Goal: Transaction & Acquisition: Purchase product/service

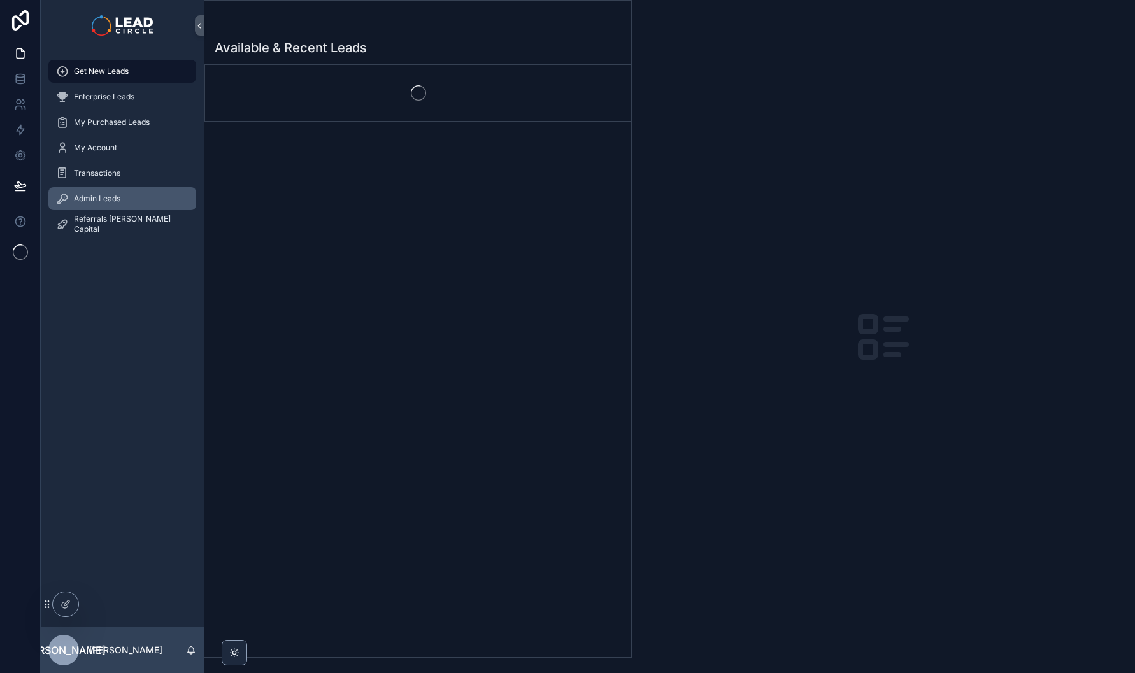
click at [110, 201] on span "Admin Leads" at bounding box center [97, 199] width 46 height 10
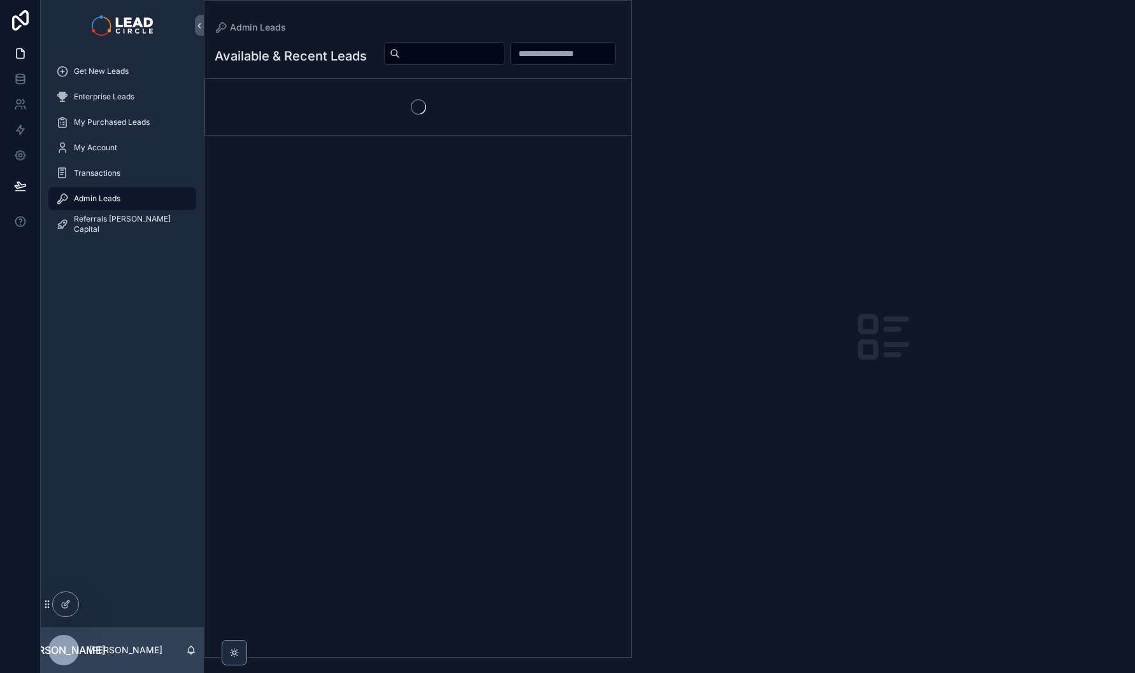
click at [504, 49] on input "scrollable content" at bounding box center [452, 54] width 104 height 18
paste input "**********"
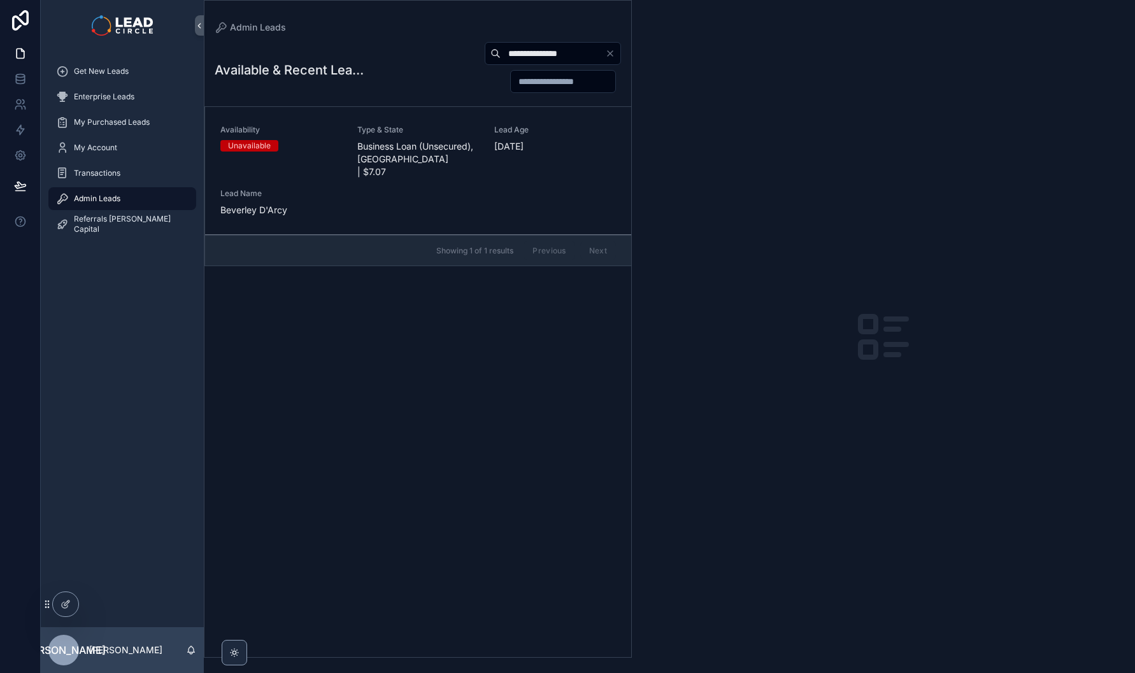
click at [440, 167] on div "Availability Unavailable Type & State Business Loan (Unsecured), [GEOGRAPHIC_DA…" at bounding box center [418, 171] width 396 height 92
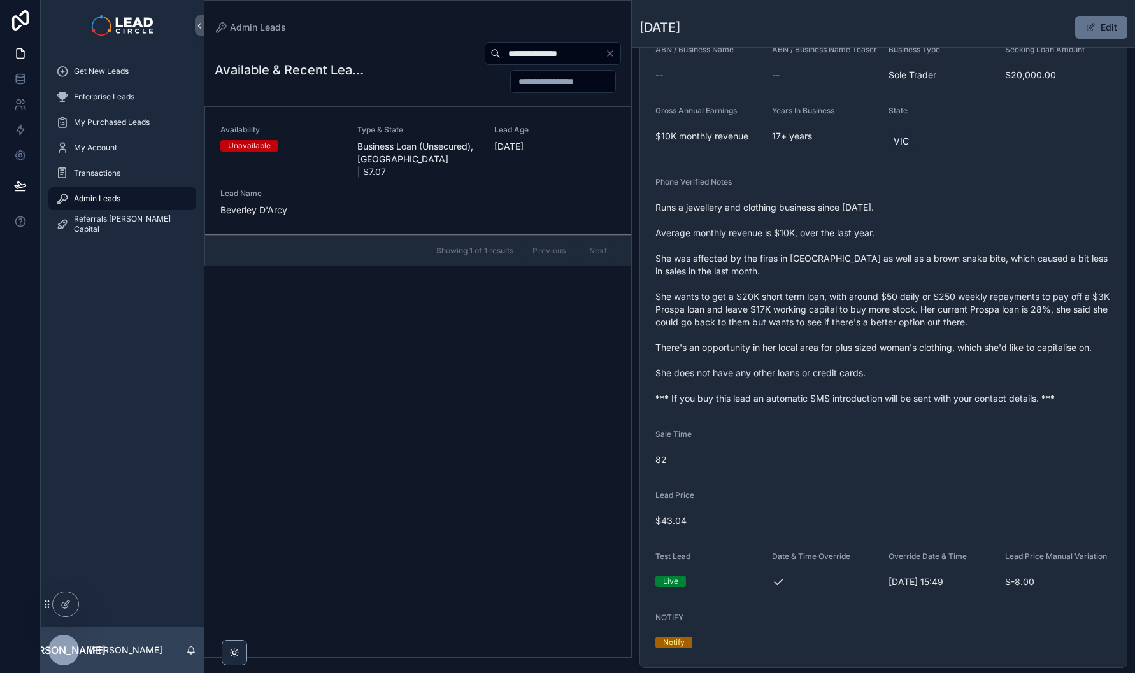
scroll to position [232, 0]
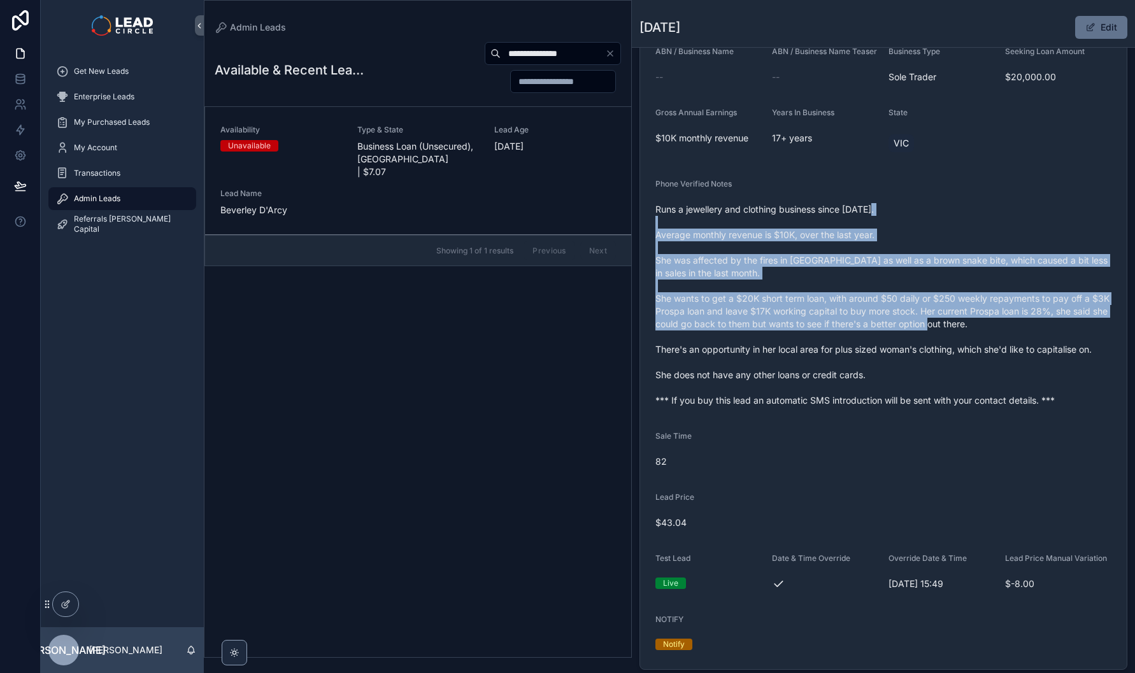
drag, startPoint x: 790, startPoint y: 225, endPoint x: 834, endPoint y: 352, distance: 134.1
click at [834, 352] on span "Runs a jewellery and clothing business since [DATE]. Average monthly revenue is…" at bounding box center [883, 305] width 456 height 204
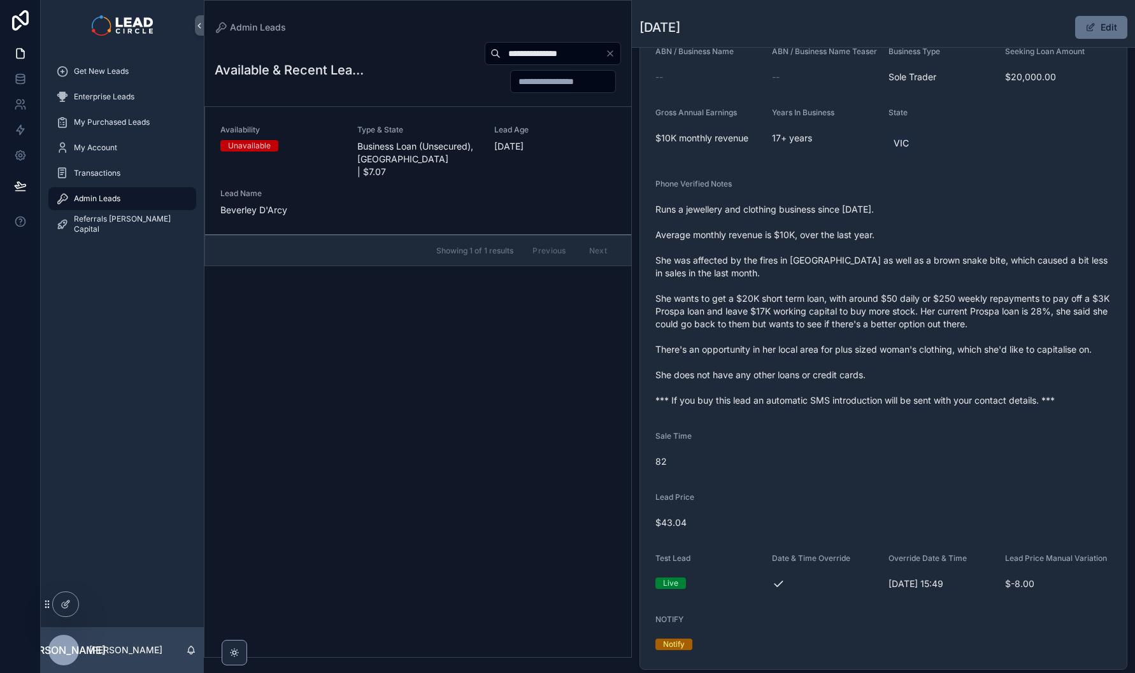
click at [549, 54] on input "**********" at bounding box center [553, 54] width 104 height 18
paste input "scrollable content"
type input "*******"
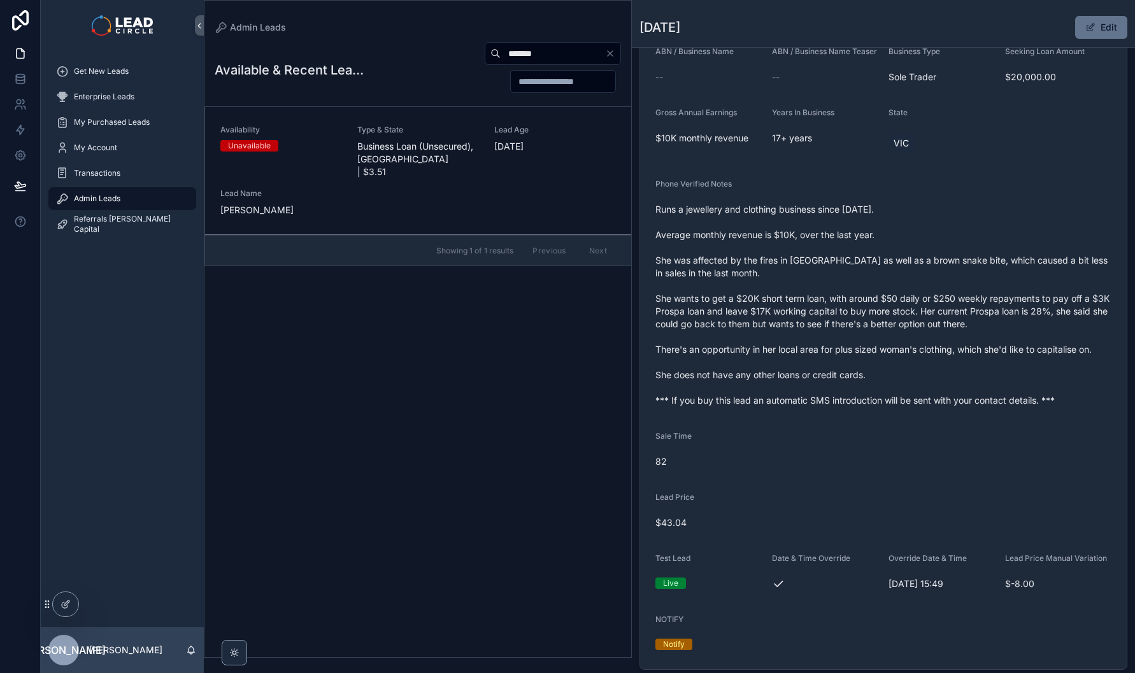
click at [453, 146] on span "Business Loan (Unsecured), [GEOGRAPHIC_DATA] | $3.51" at bounding box center [418, 159] width 122 height 38
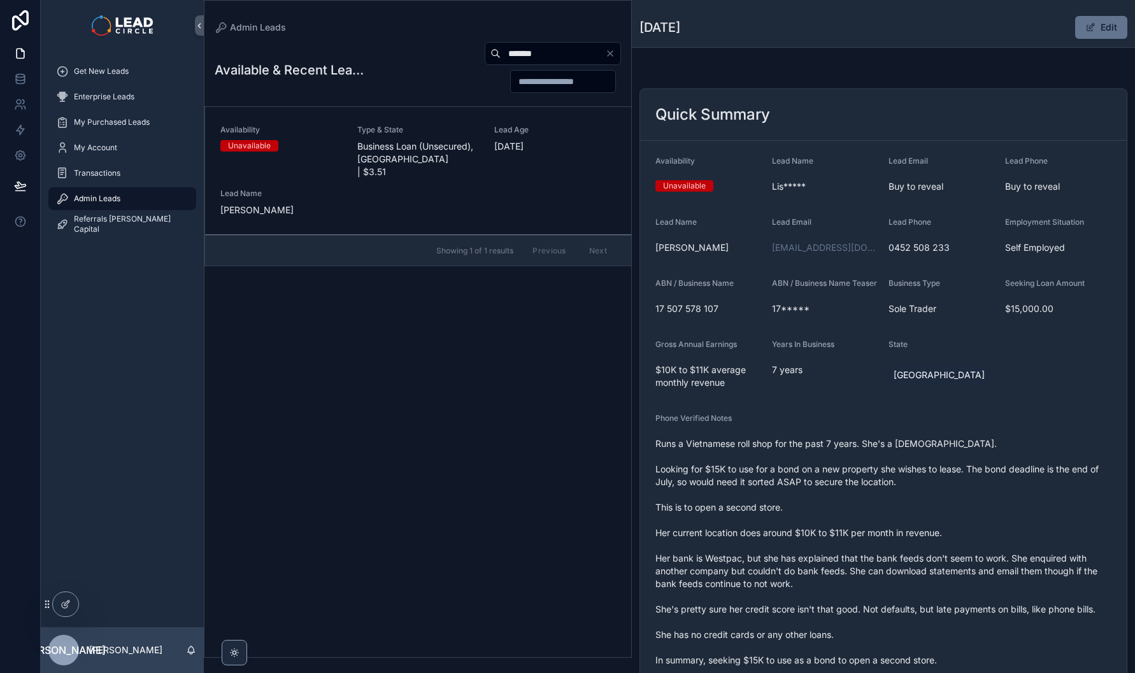
scroll to position [119, 0]
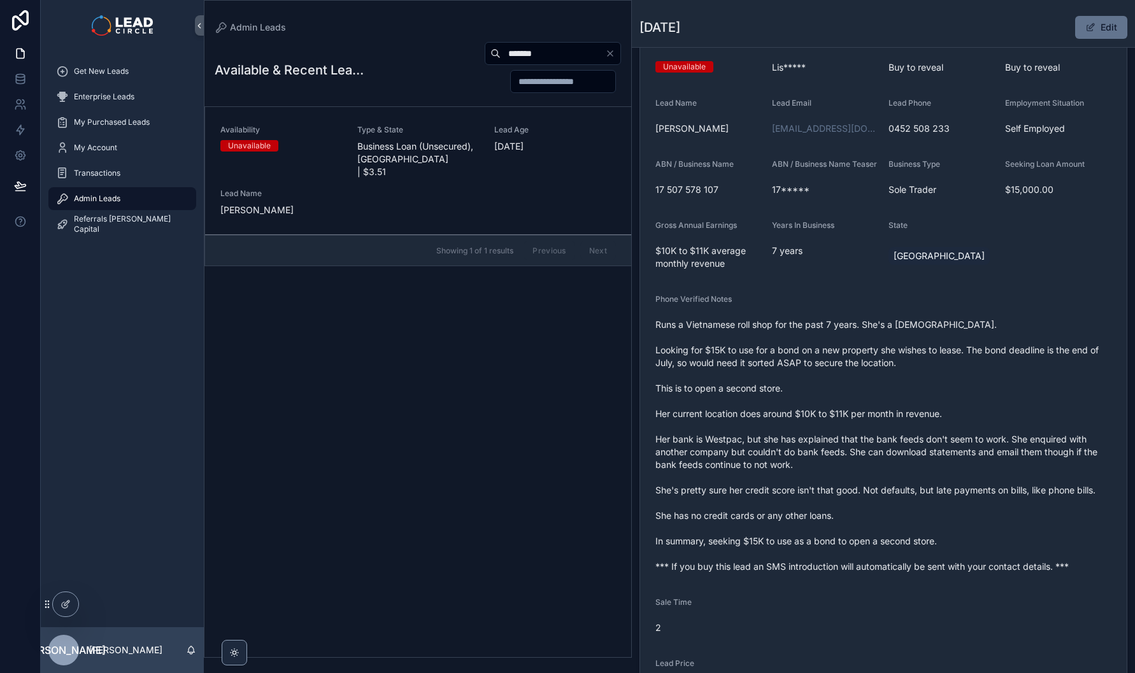
click at [606, 57] on icon "Clear" at bounding box center [610, 53] width 10 height 10
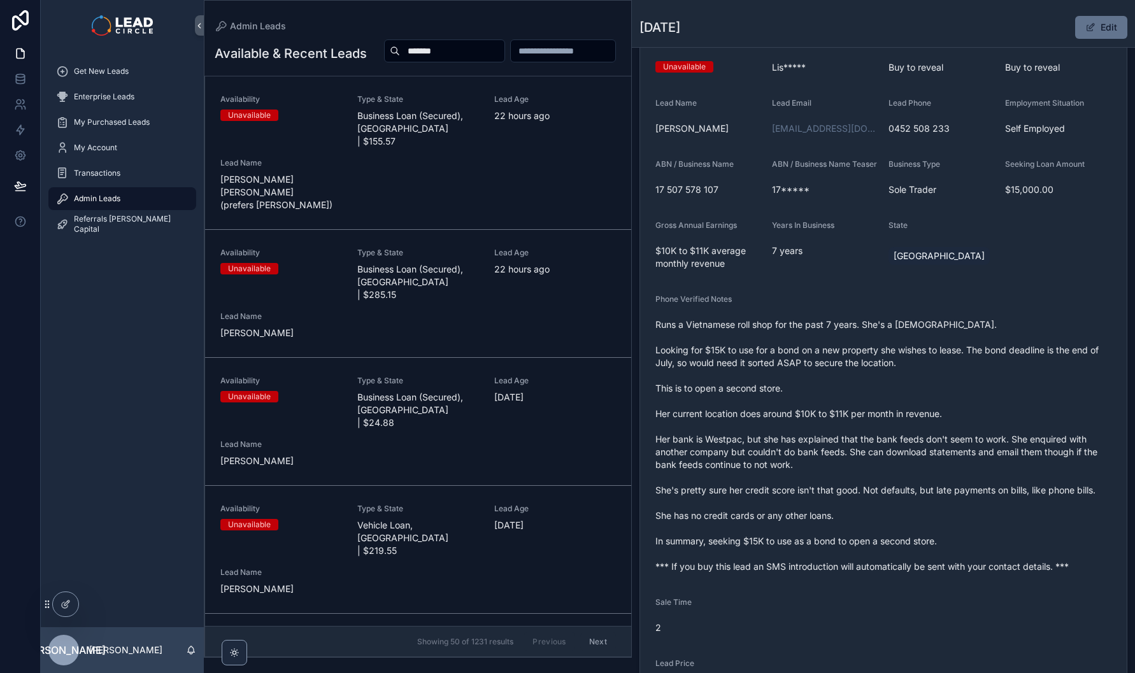
click at [444, 27] on div "Admin Leads" at bounding box center [418, 26] width 406 height 10
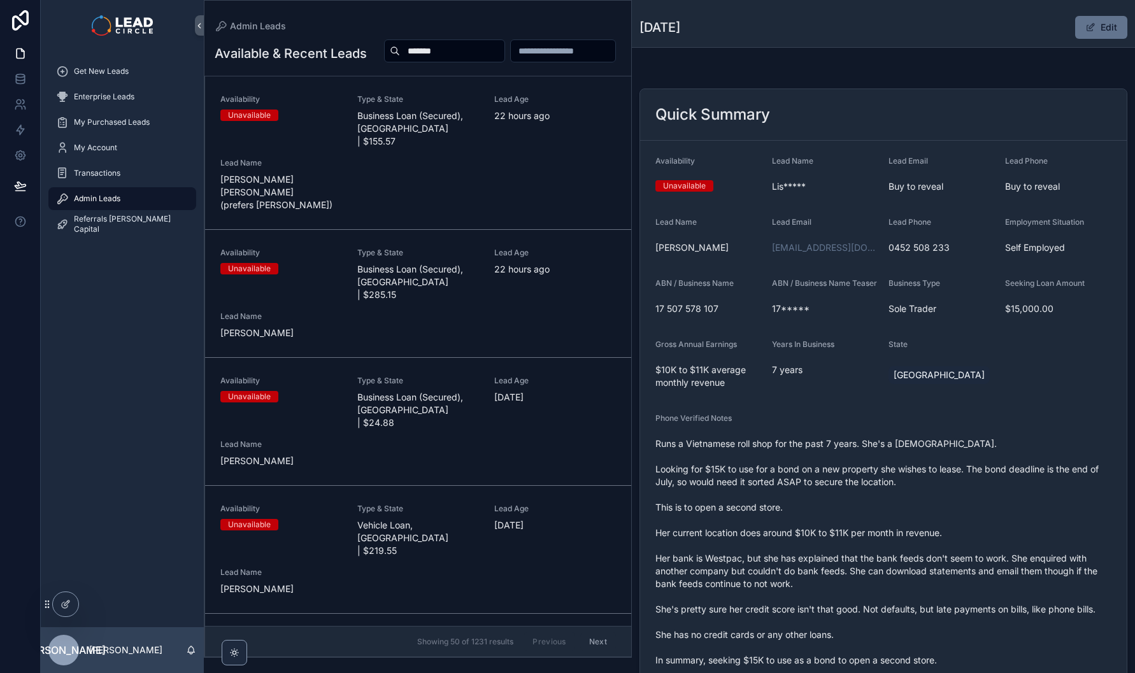
click at [85, 199] on span "Admin Leads" at bounding box center [97, 199] width 46 height 10
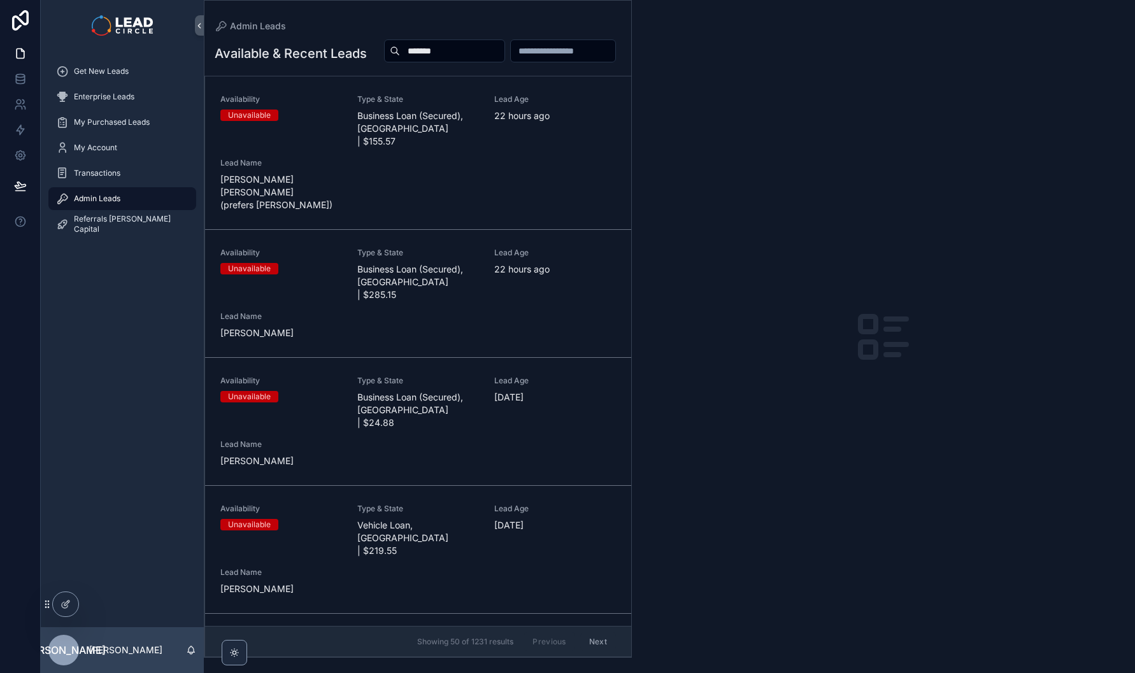
click at [348, 159] on div "Availability Unavailable Type & State Business Loan (Secured), [GEOGRAPHIC_DATA…" at bounding box center [418, 152] width 396 height 117
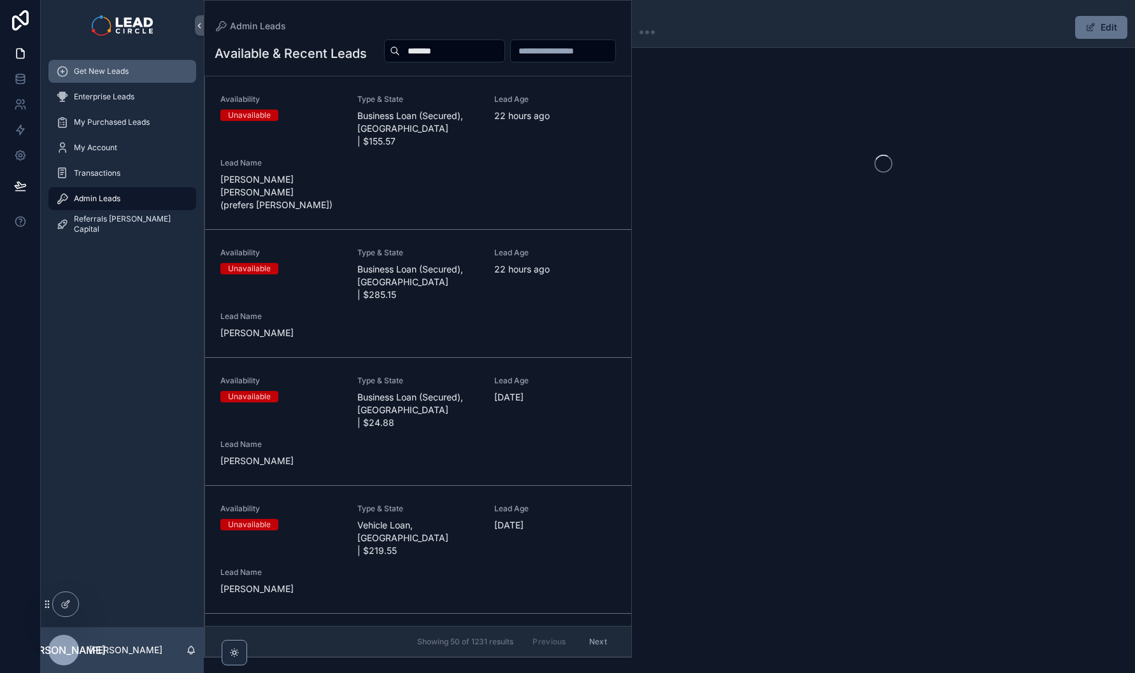
click at [117, 76] on span "Get New Leads" at bounding box center [101, 71] width 55 height 10
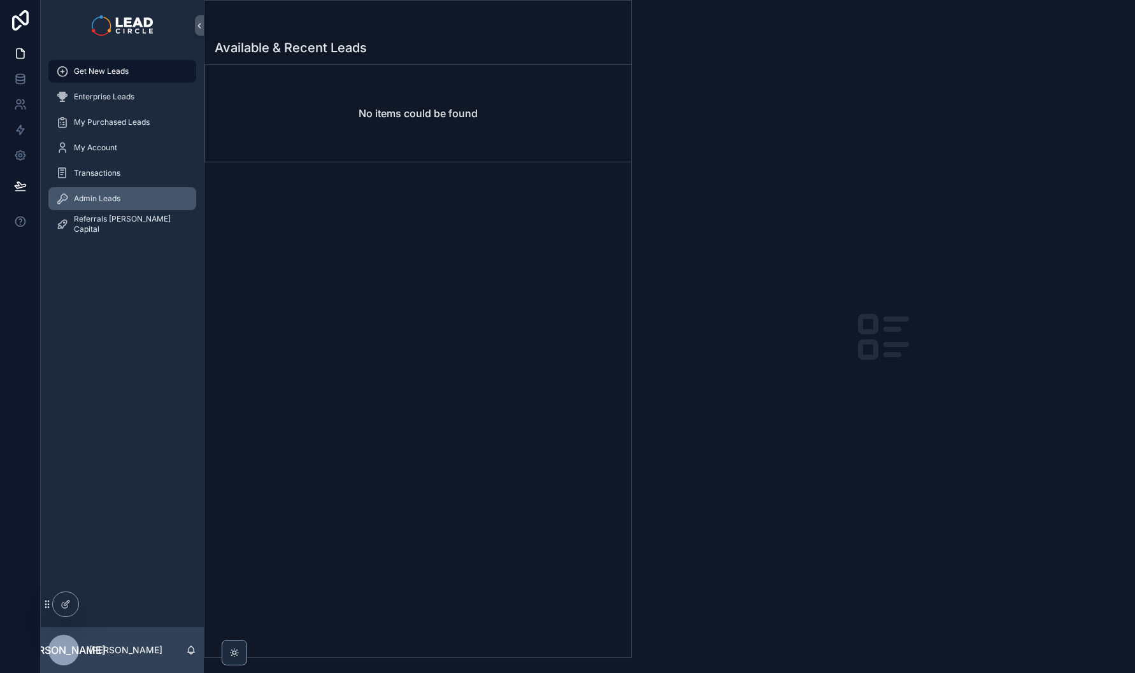
click at [151, 190] on div "Admin Leads" at bounding box center [122, 199] width 132 height 20
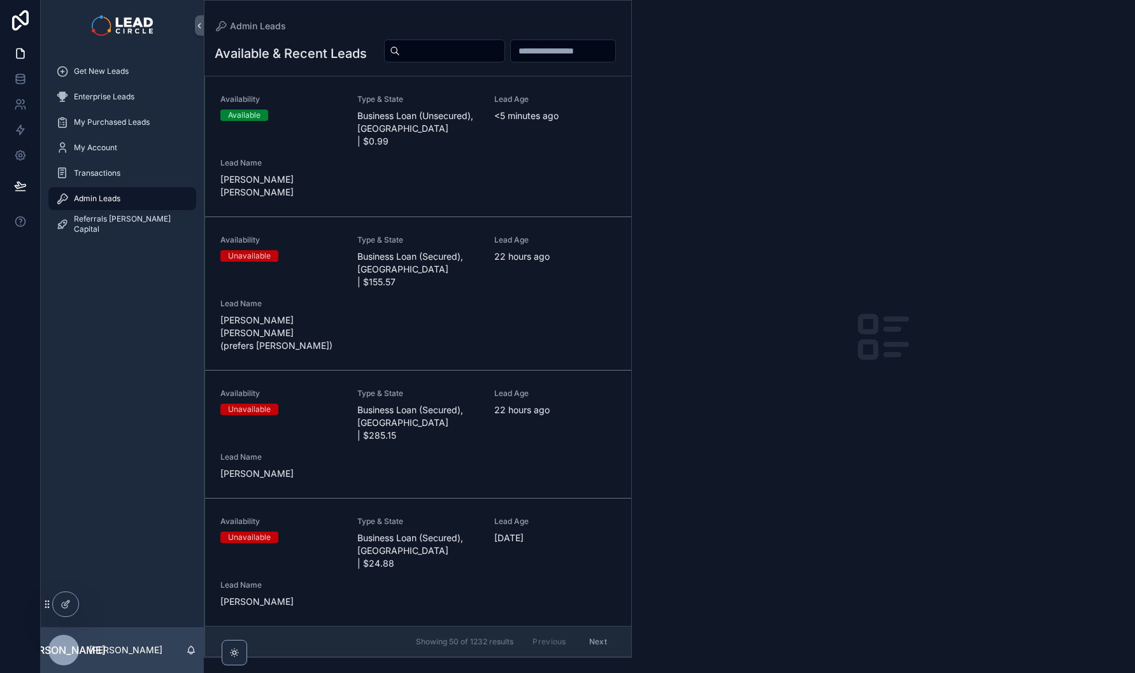
click at [403, 148] on span "Business Loan (Unsecured), [GEOGRAPHIC_DATA] | $0.99" at bounding box center [418, 129] width 122 height 38
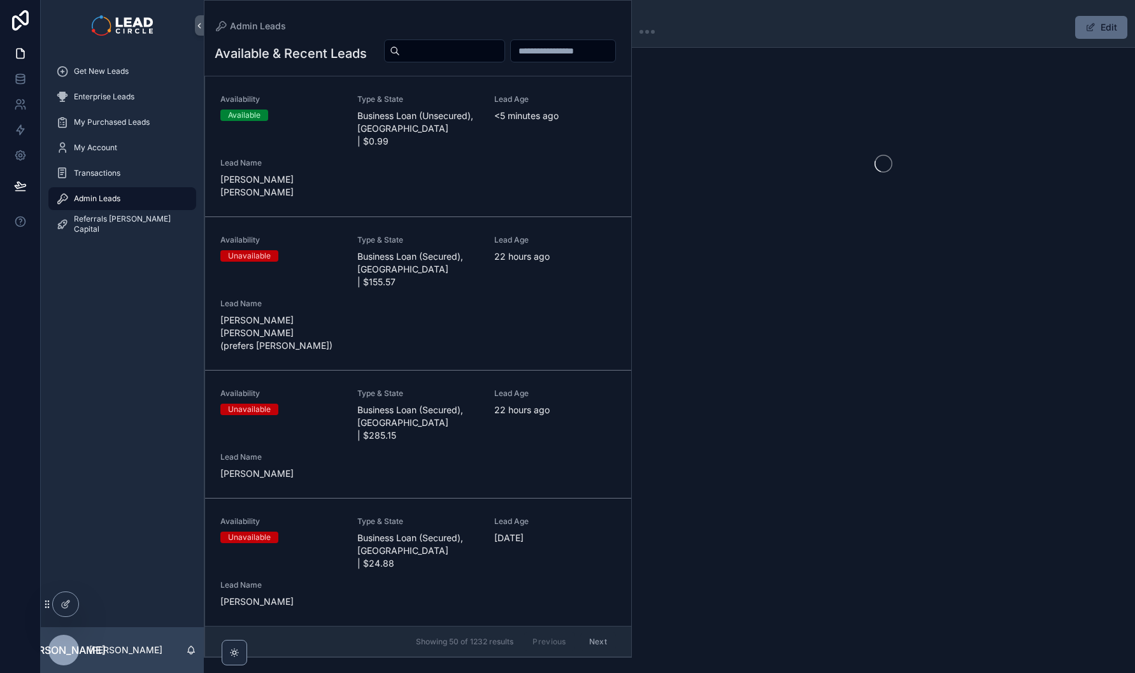
click at [1094, 29] on span "scrollable content" at bounding box center [1090, 27] width 10 height 10
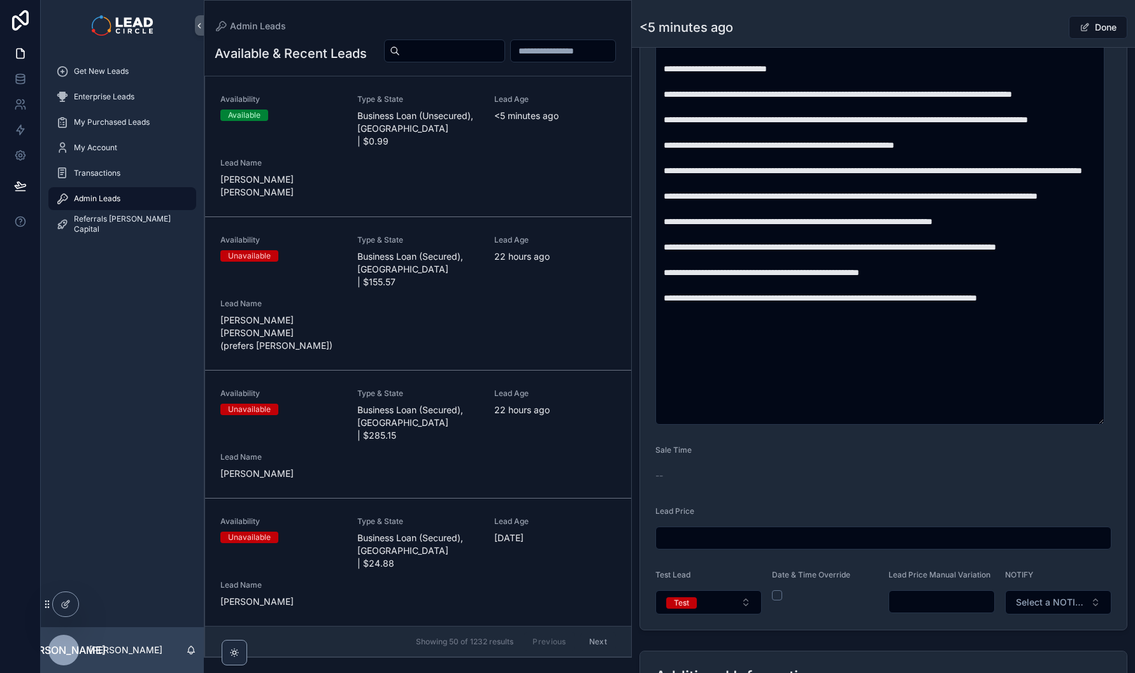
scroll to position [806, 0]
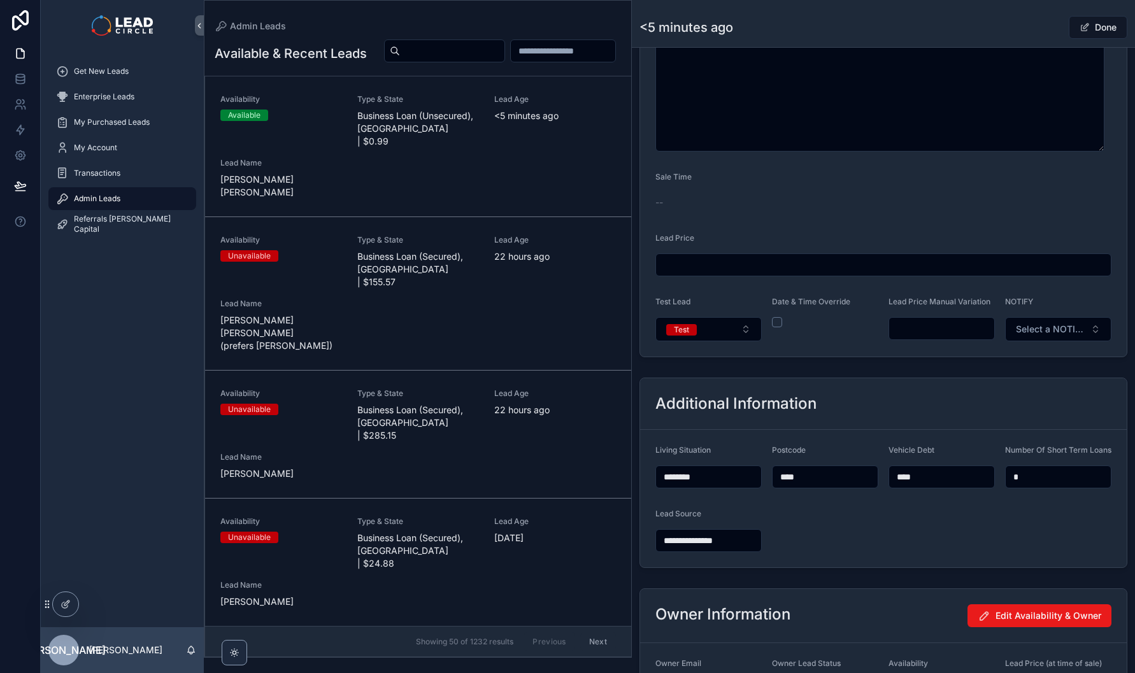
click at [924, 338] on input "scrollable content" at bounding box center [941, 329] width 105 height 18
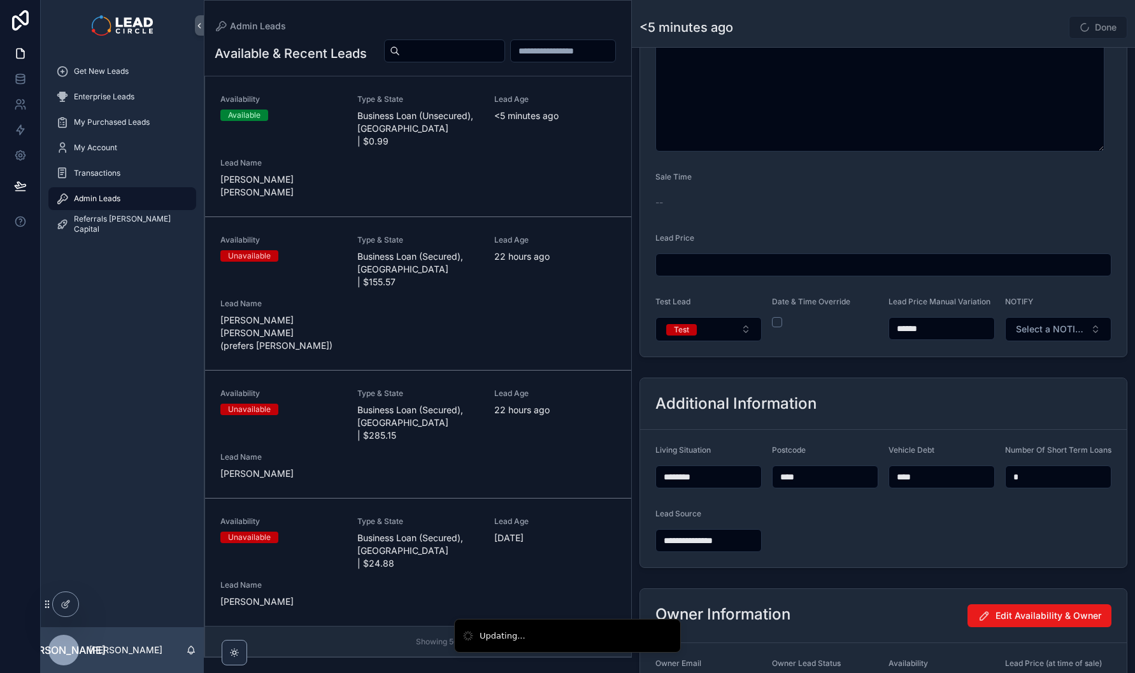
drag, startPoint x: 913, startPoint y: 338, endPoint x: 937, endPoint y: 336, distance: 24.2
click at [937, 336] on input "******" at bounding box center [941, 329] width 105 height 18
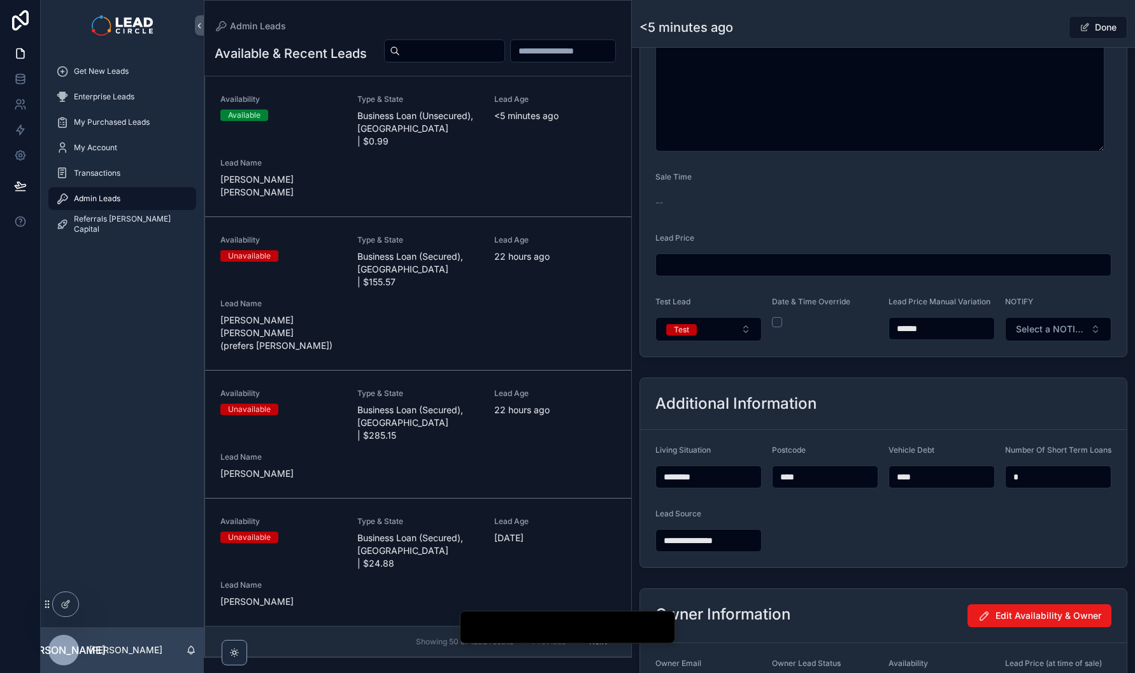
drag, startPoint x: 912, startPoint y: 336, endPoint x: 932, endPoint y: 333, distance: 20.6
click at [932, 333] on input "******" at bounding box center [941, 329] width 105 height 18
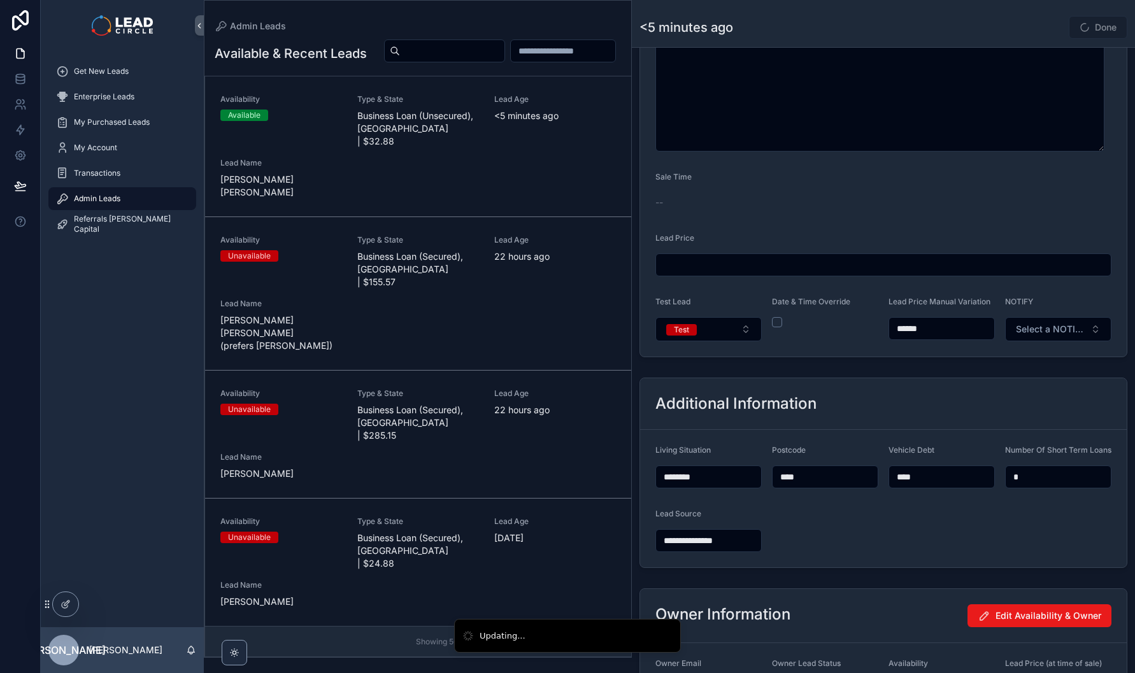
type input "******"
click at [737, 341] on button "Test" at bounding box center [708, 329] width 106 height 24
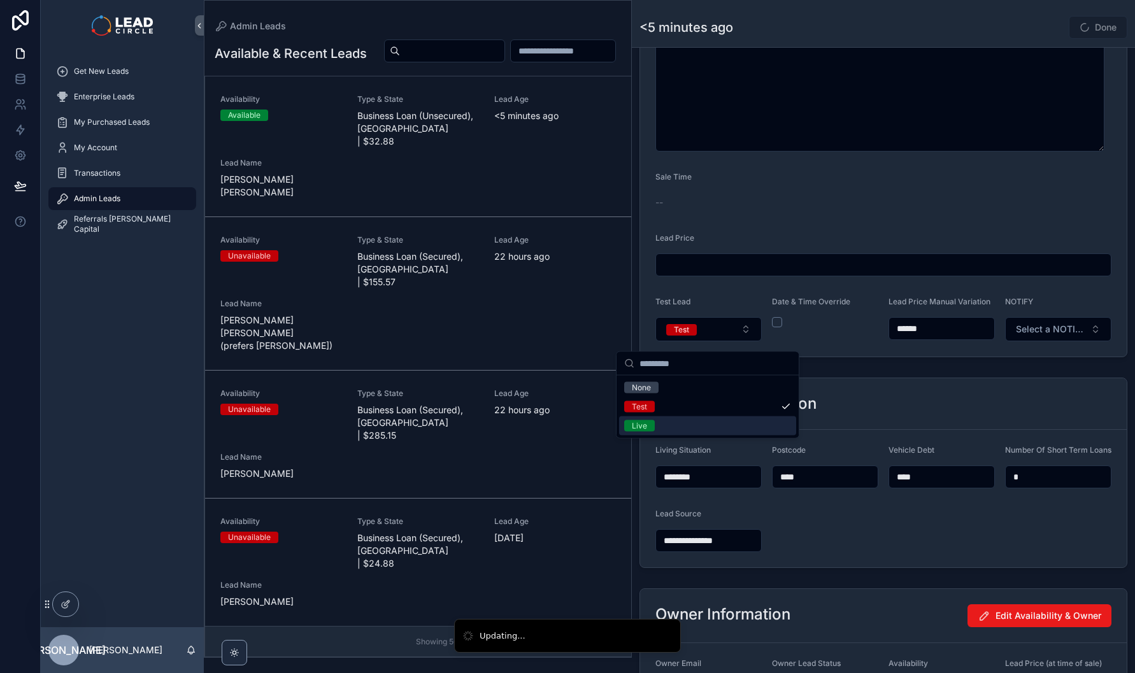
click at [736, 425] on div "Live" at bounding box center [707, 426] width 177 height 19
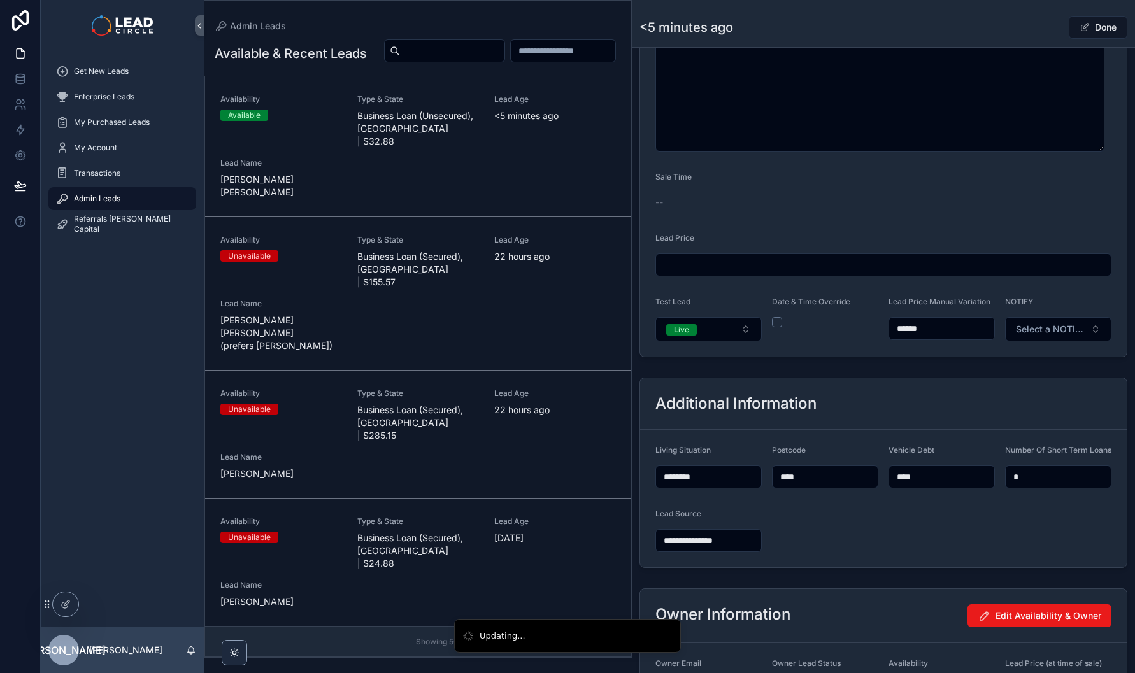
drag, startPoint x: 855, startPoint y: 374, endPoint x: 994, endPoint y: 329, distance: 146.4
click at [855, 374] on div "**********" at bounding box center [883, 18] width 503 height 1522
click at [1064, 334] on span "Select a NOTIFY" at bounding box center [1050, 329] width 69 height 13
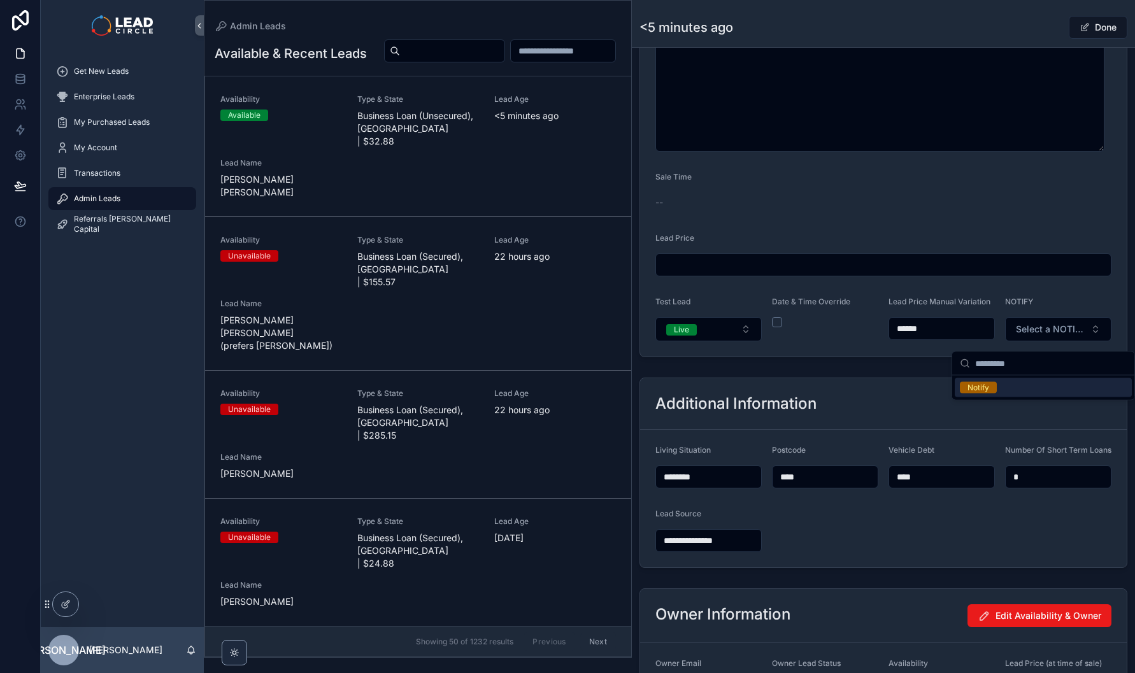
click at [990, 388] on span "Notify" at bounding box center [978, 387] width 37 height 11
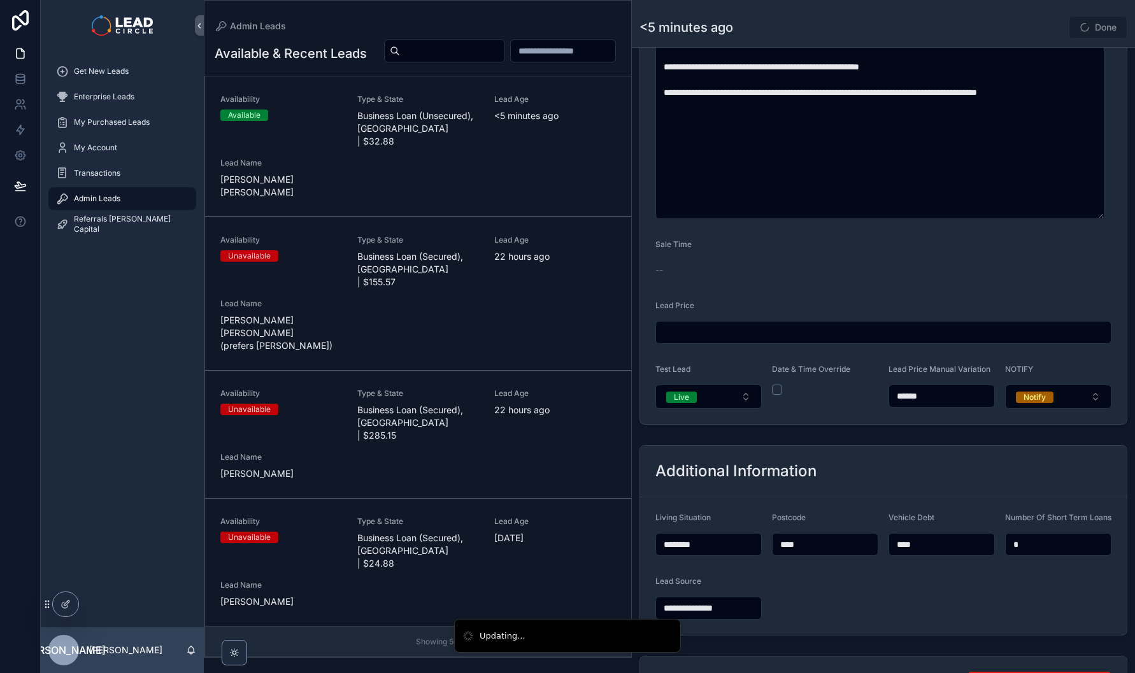
scroll to position [575, 0]
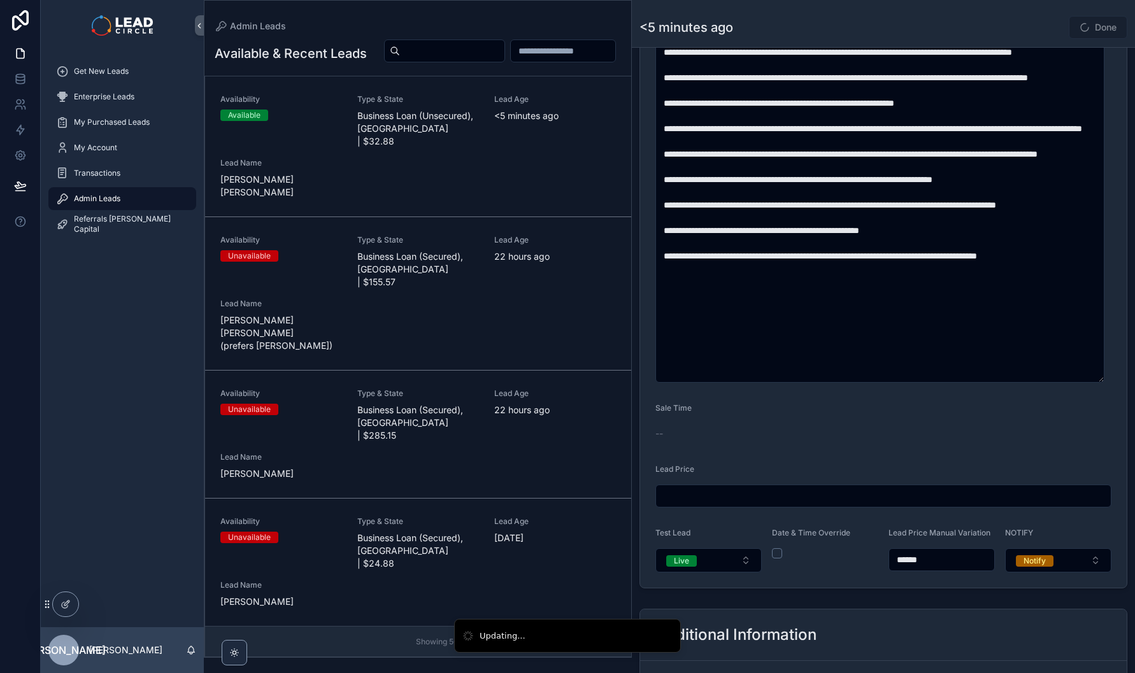
click at [1048, 29] on div "Done" at bounding box center [1080, 27] width 96 height 24
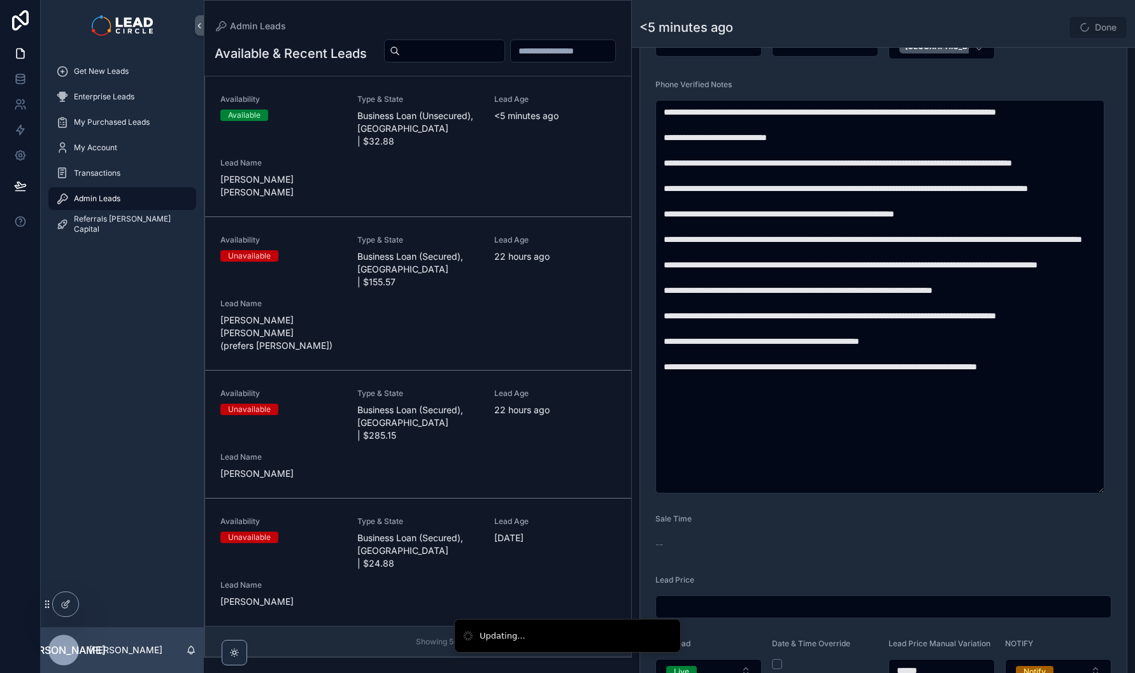
scroll to position [475, 0]
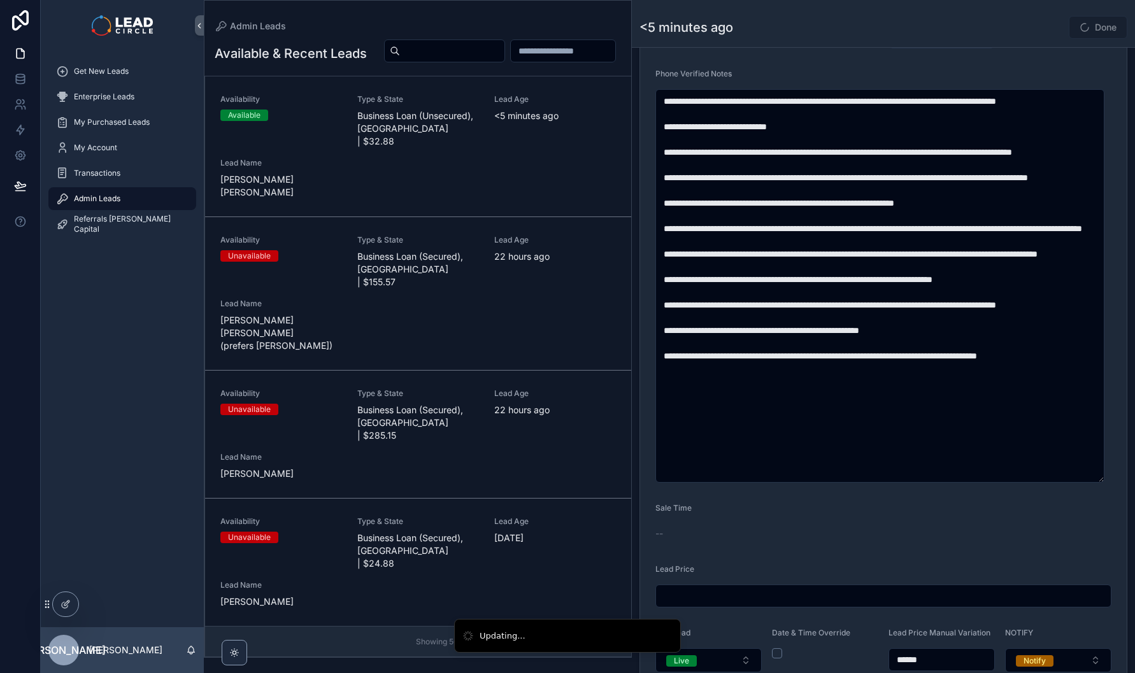
click at [1094, 29] on span "Done" at bounding box center [1098, 27] width 59 height 23
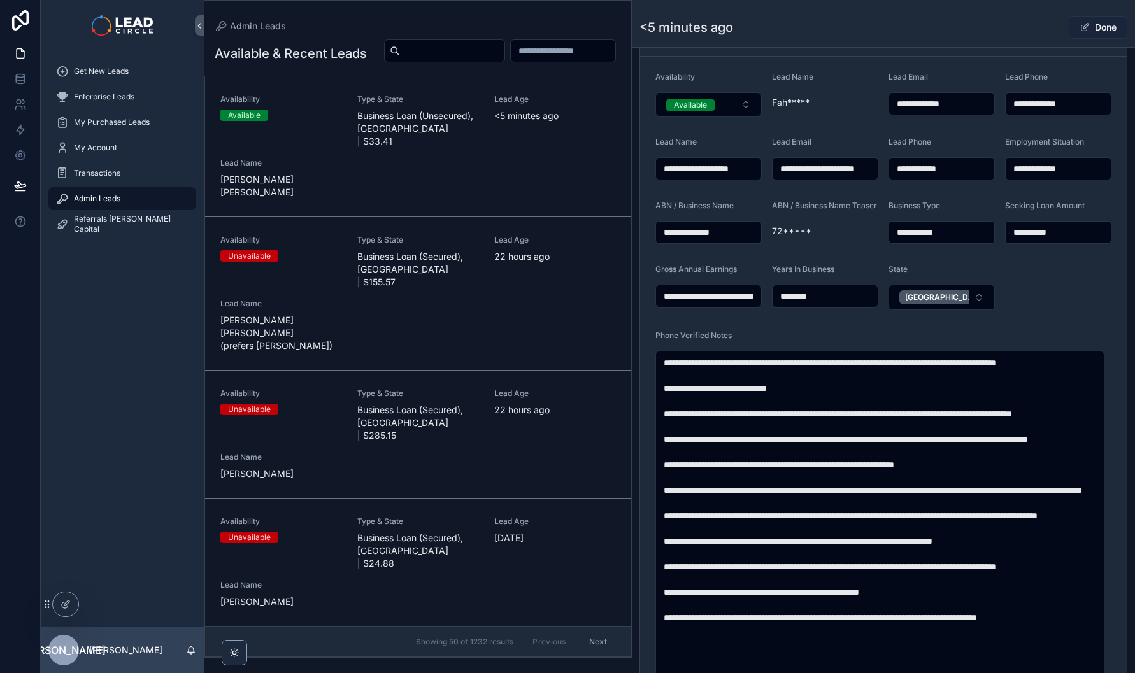
click at [1103, 29] on button "Done" at bounding box center [1098, 27] width 59 height 23
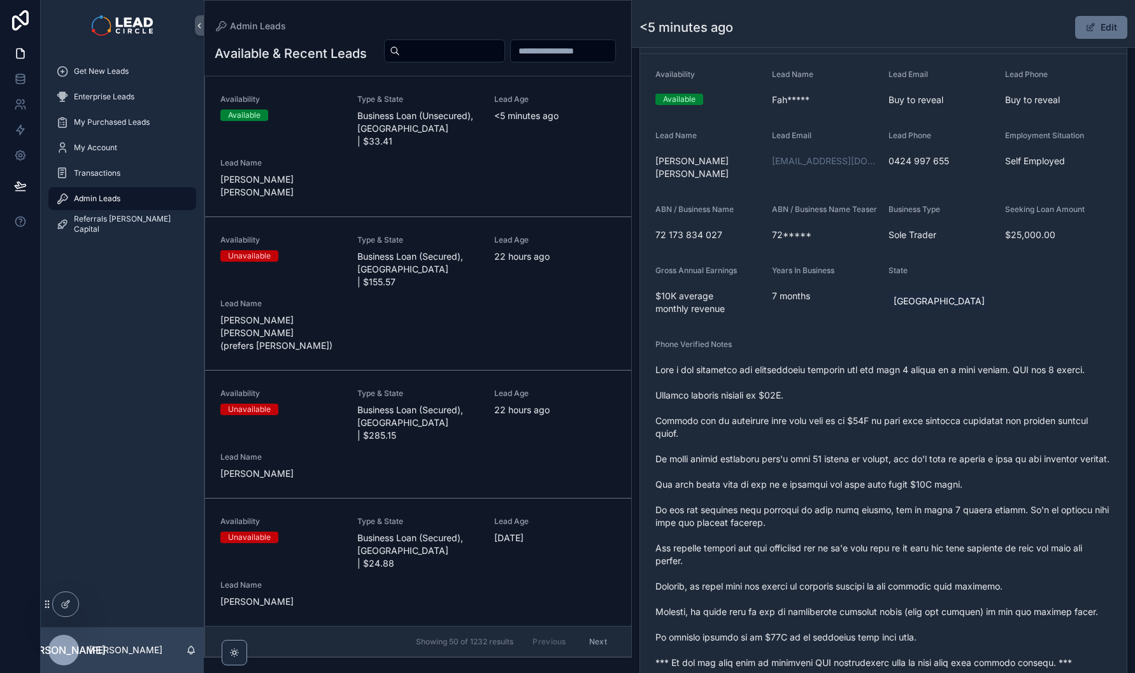
scroll to position [215, 0]
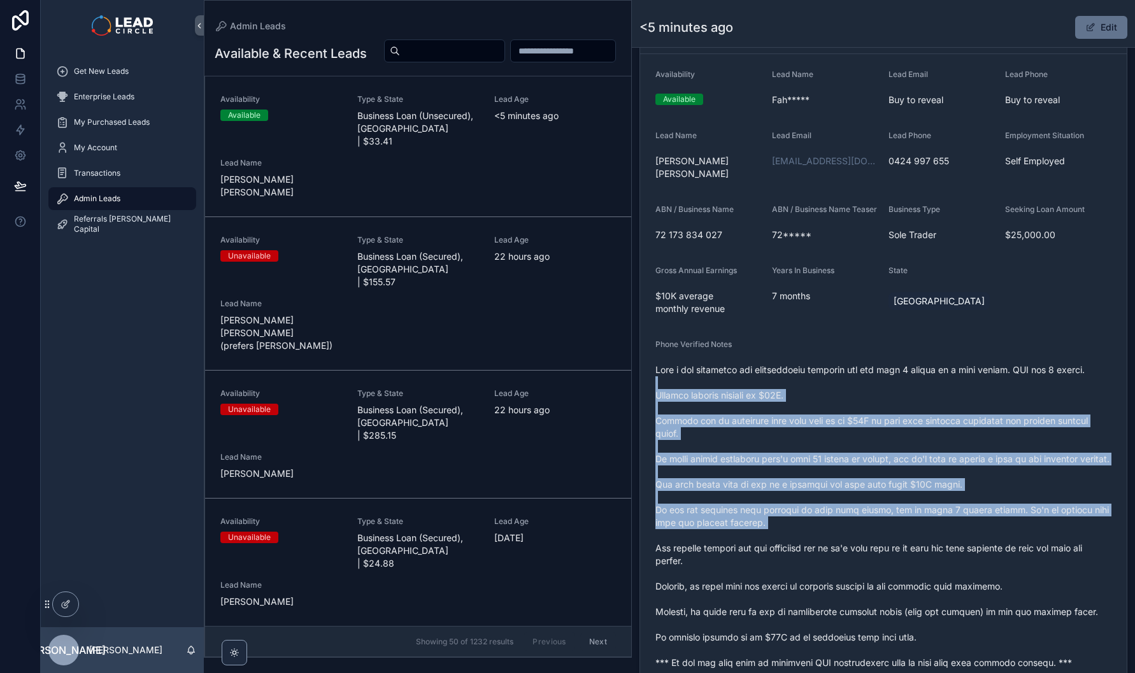
drag, startPoint x: 913, startPoint y: 374, endPoint x: 944, endPoint y: 547, distance: 175.9
click at [944, 546] on span "scrollable content" at bounding box center [883, 517] width 456 height 306
click at [944, 547] on span "scrollable content" at bounding box center [883, 517] width 456 height 306
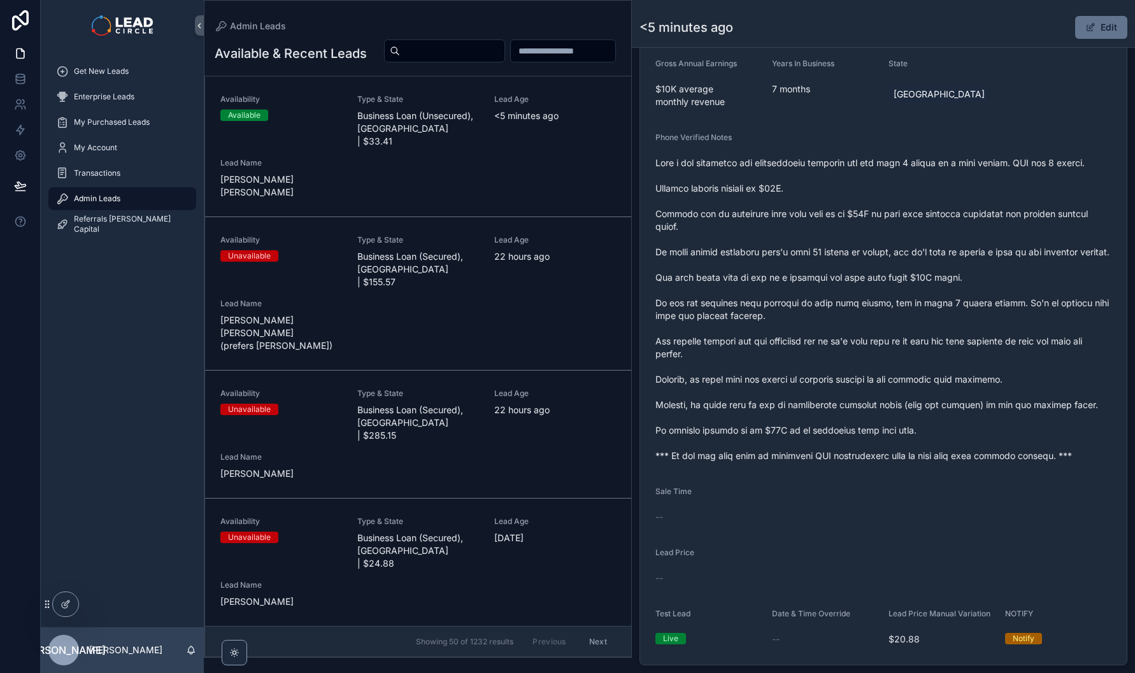
scroll to position [424, 0]
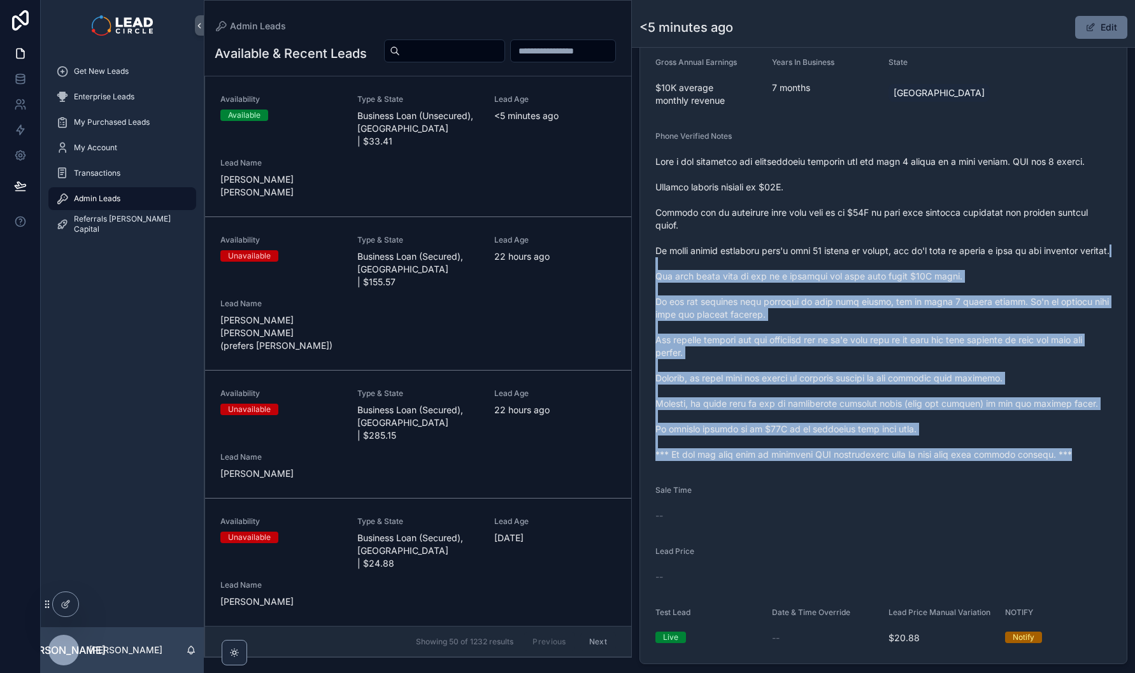
drag, startPoint x: 988, startPoint y: 443, endPoint x: 879, endPoint y: 245, distance: 225.5
click at [884, 253] on form "Availability Available Lead Name Fah***** Lead Email Buy to reveal Lead Phone B…" at bounding box center [883, 255] width 487 height 818
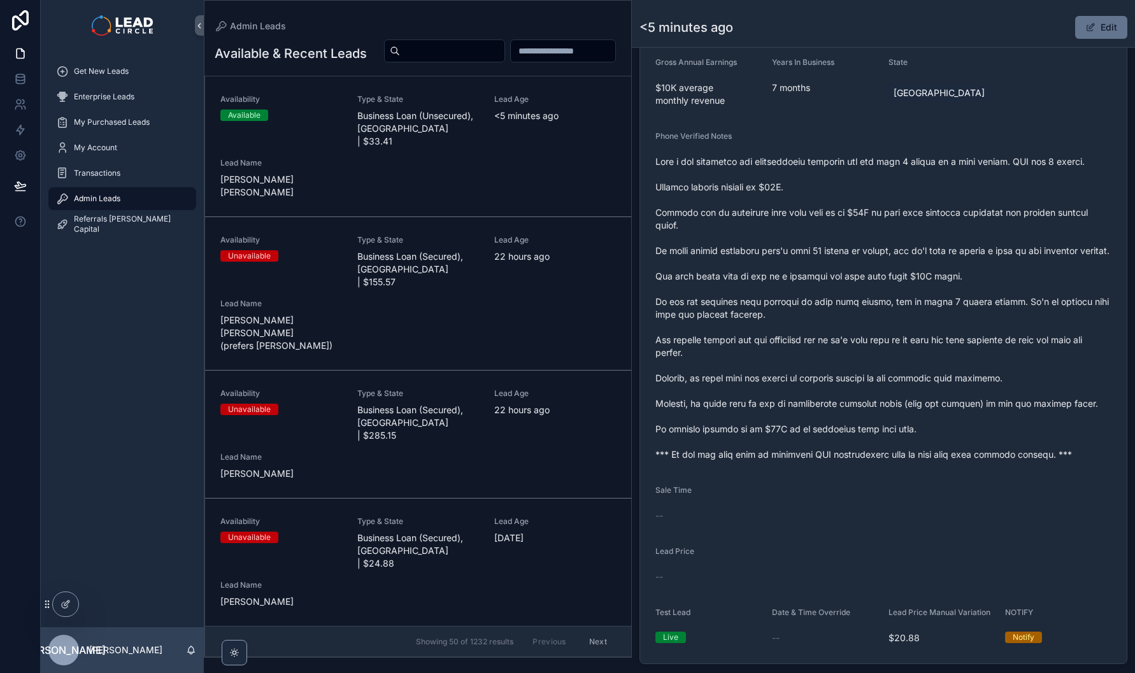
click at [879, 245] on span "scrollable content" at bounding box center [883, 308] width 456 height 306
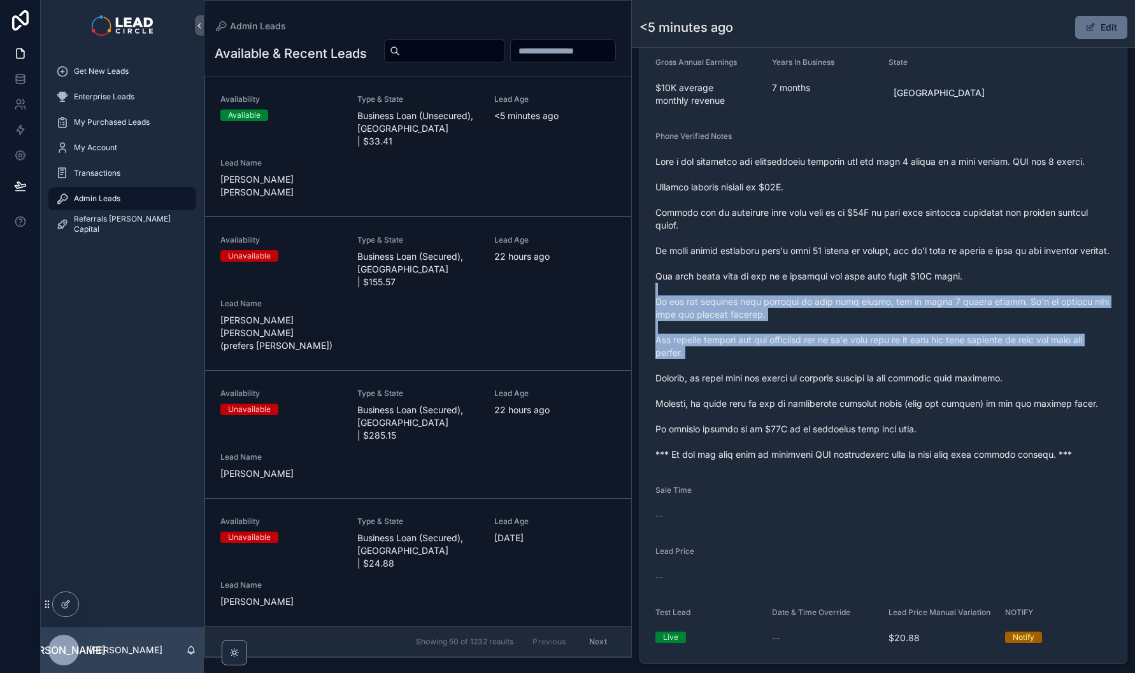
drag, startPoint x: 996, startPoint y: 299, endPoint x: 1069, endPoint y: 414, distance: 136.6
click at [1066, 411] on span "scrollable content" at bounding box center [883, 308] width 456 height 306
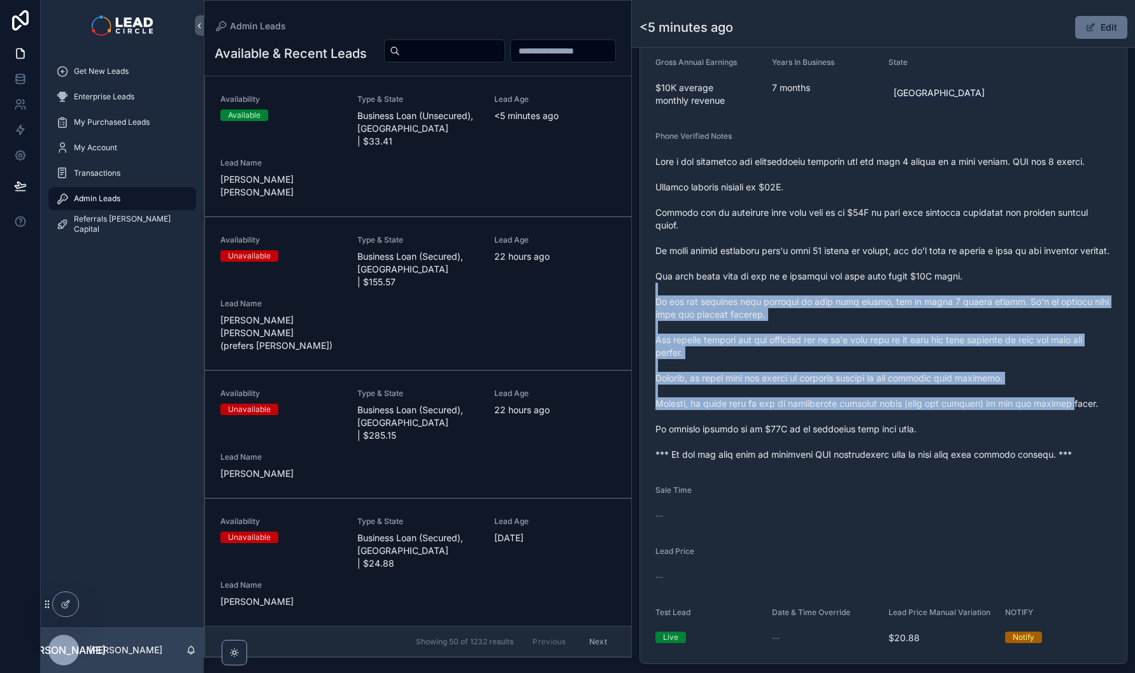
click at [1069, 414] on span "scrollable content" at bounding box center [883, 308] width 456 height 306
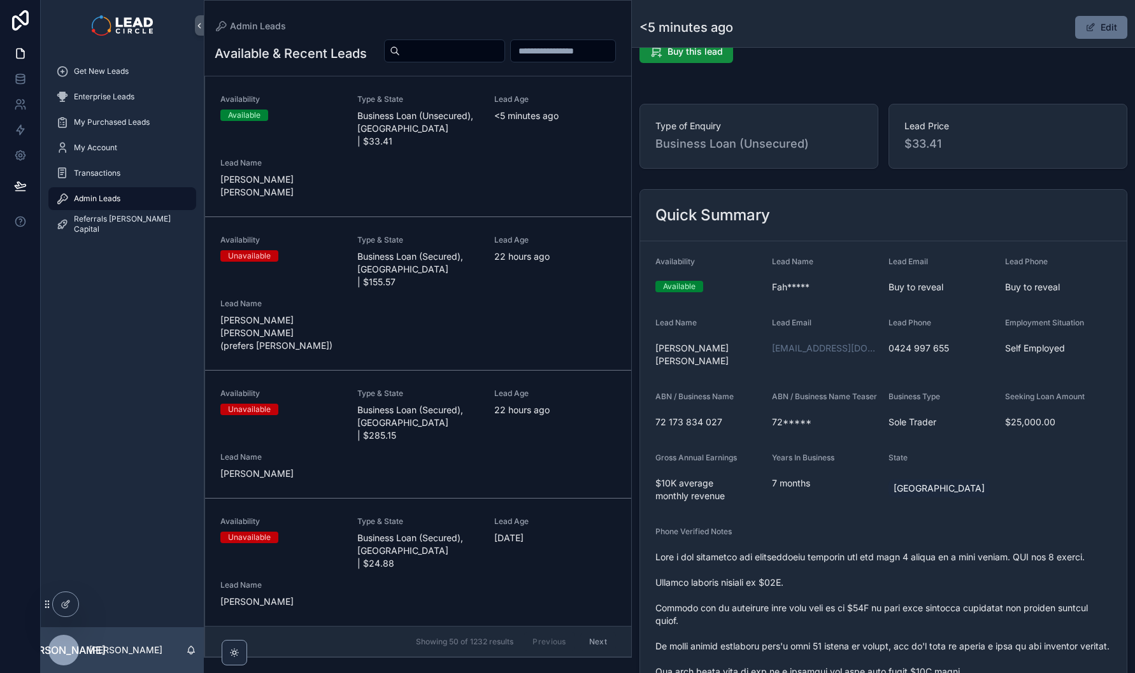
scroll to position [0, 0]
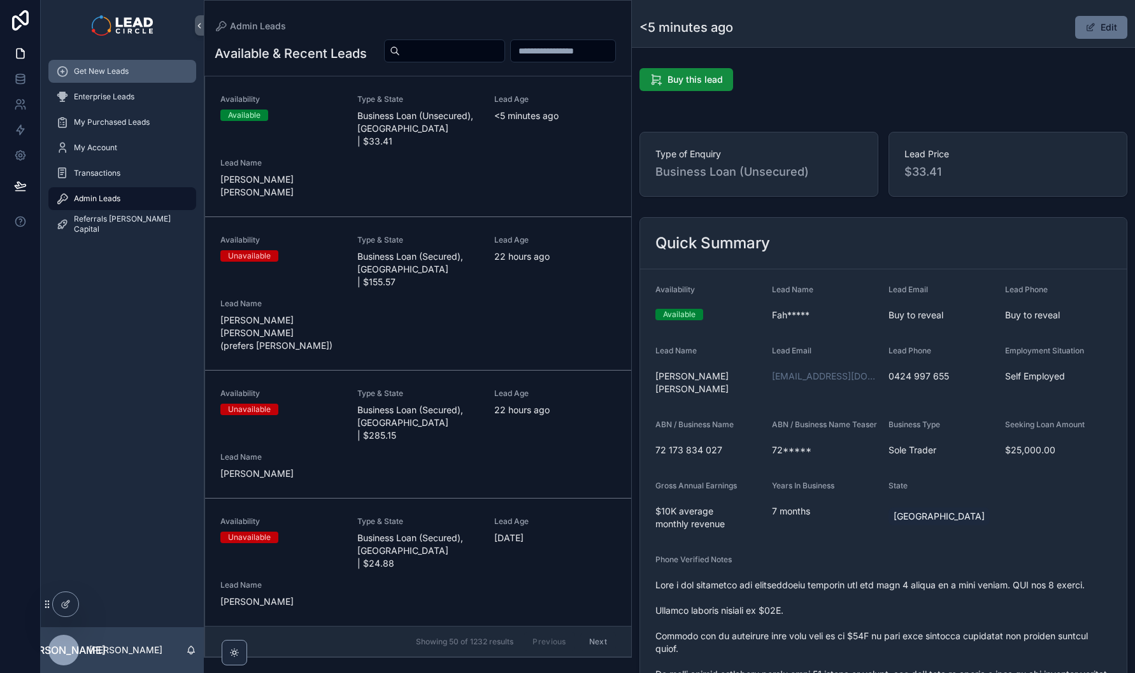
click at [93, 74] on span "Get New Leads" at bounding box center [101, 71] width 55 height 10
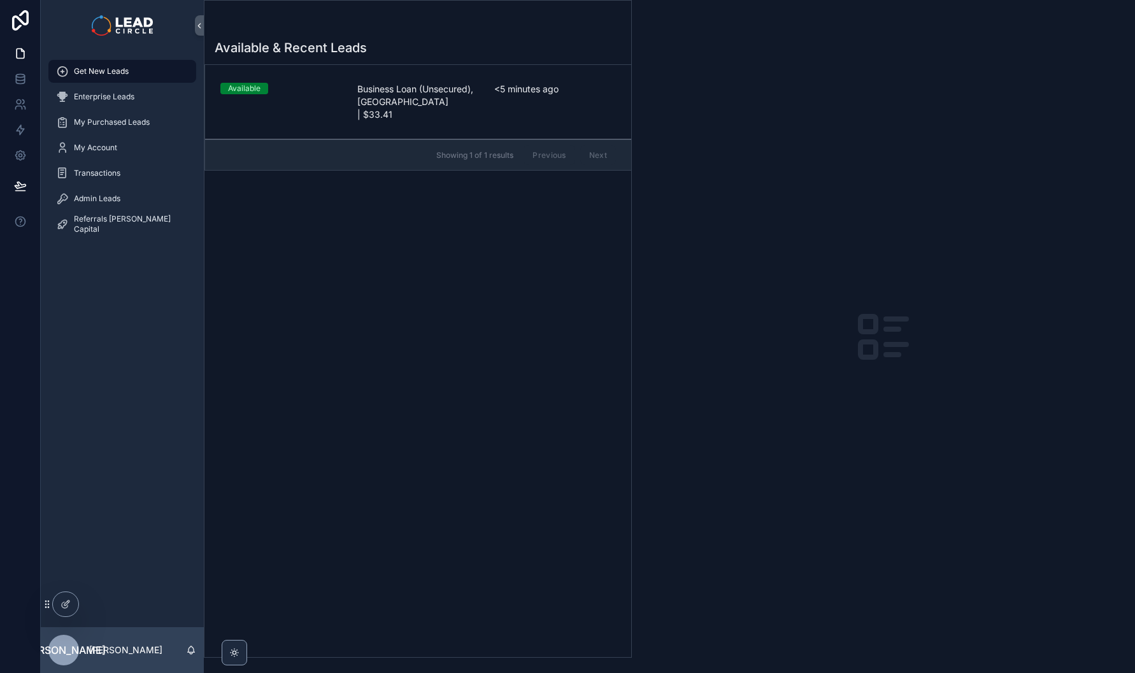
click at [327, 94] on div "Available" at bounding box center [281, 88] width 122 height 11
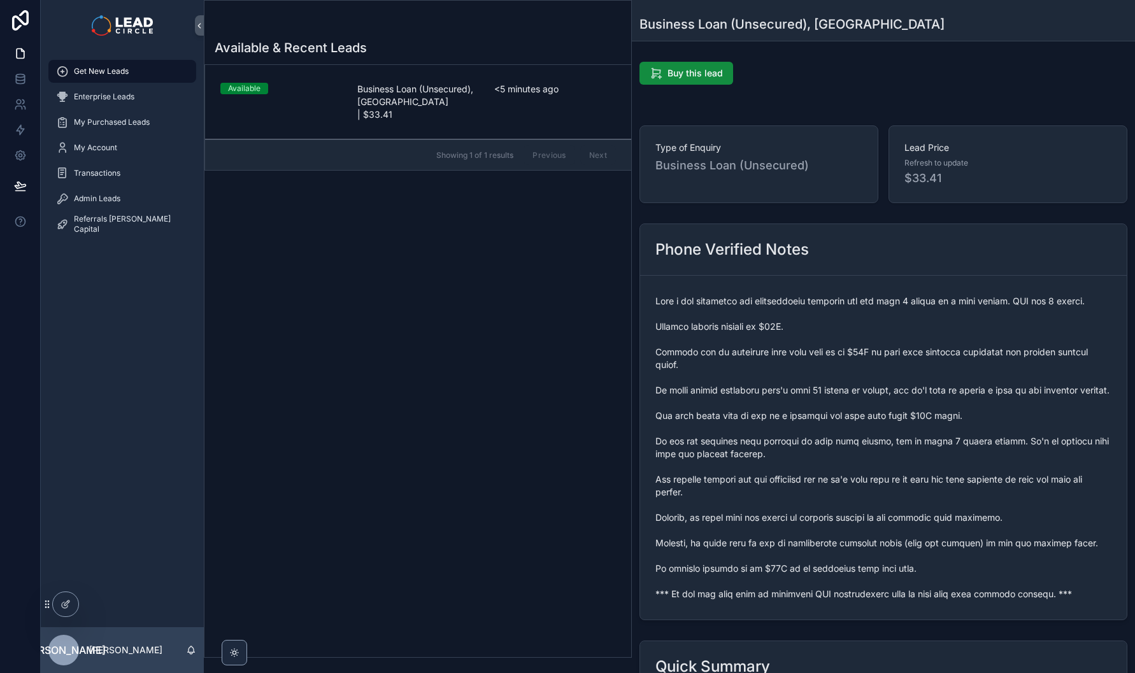
scroll to position [95, 0]
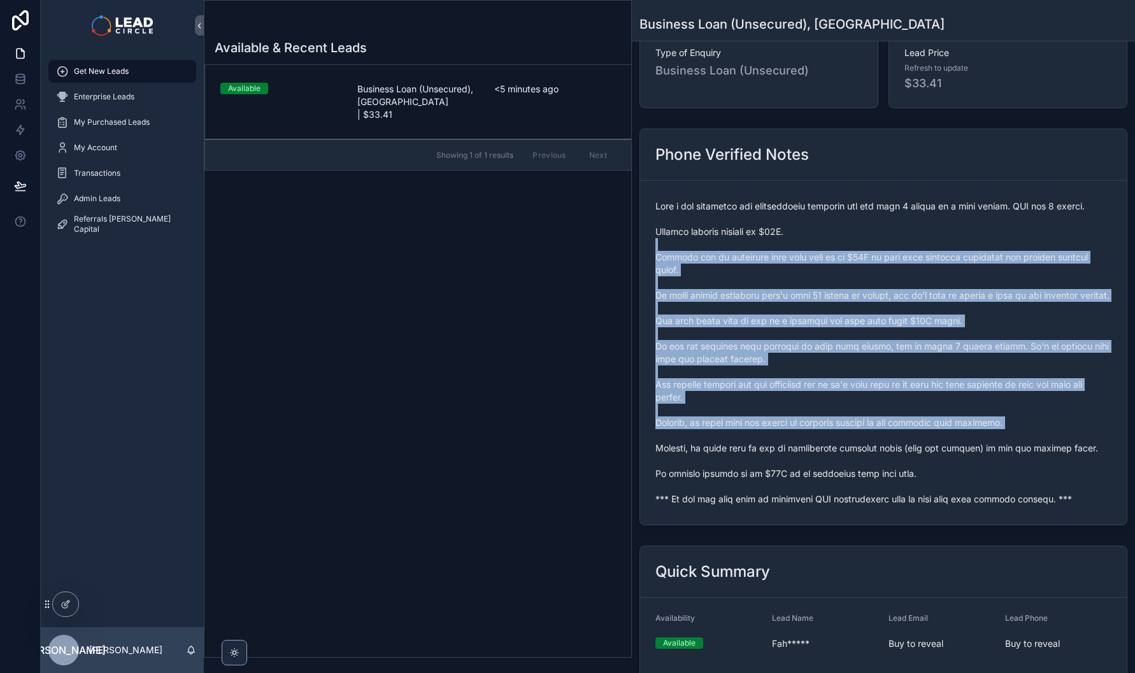
drag, startPoint x: 846, startPoint y: 383, endPoint x: 876, endPoint y: 453, distance: 76.2
click at [876, 453] on span "scrollable content" at bounding box center [883, 353] width 456 height 306
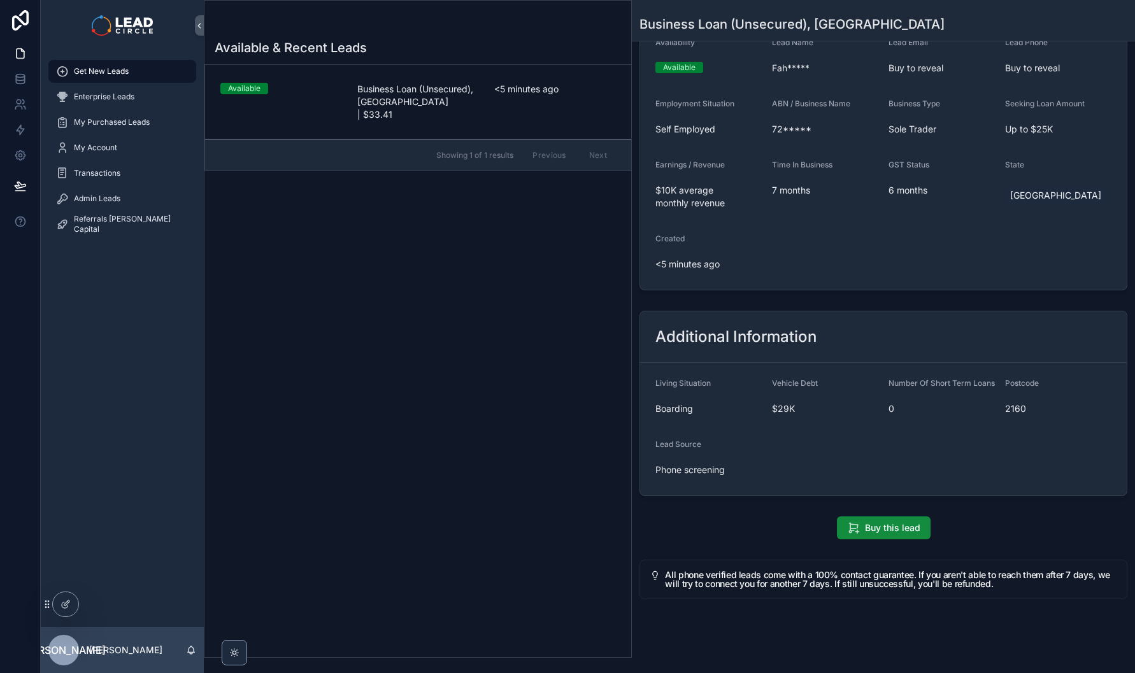
scroll to position [241, 0]
